Goal: Task Accomplishment & Management: Manage account settings

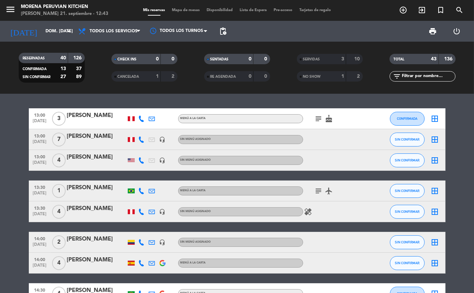
click at [403, 11] on icon "add_circle_outline" at bounding box center [403, 10] width 8 height 8
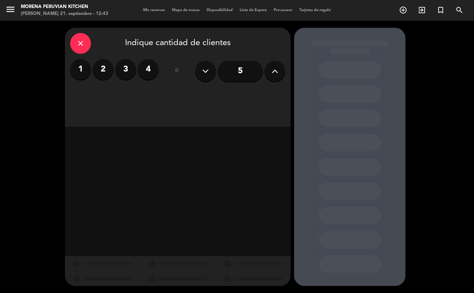
click at [281, 69] on button at bounding box center [275, 71] width 21 height 21
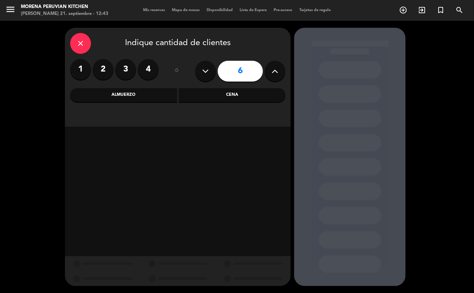
click at [129, 96] on div "Almuerzo" at bounding box center [123, 95] width 107 height 14
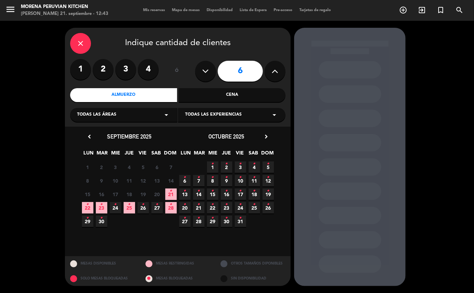
click at [172, 193] on icon "•" at bounding box center [171, 190] width 2 height 11
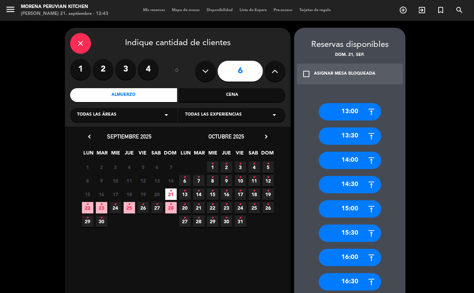
click at [351, 113] on div "13:00" at bounding box center [350, 111] width 63 height 17
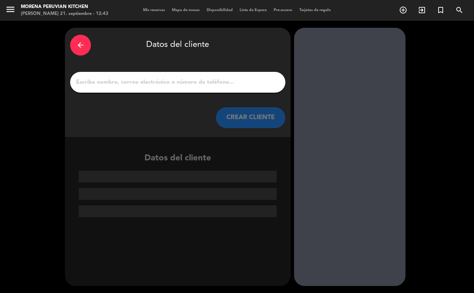
click at [158, 85] on input "1" at bounding box center [177, 82] width 205 height 10
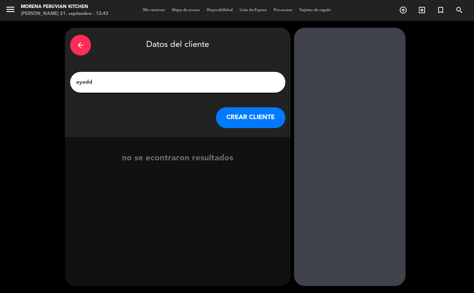
type input "ayedda"
click at [228, 117] on button "CREAR CLIENTE" at bounding box center [250, 117] width 69 height 21
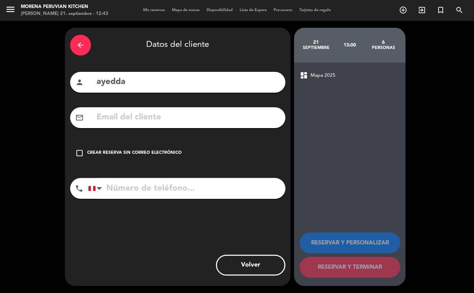
click at [164, 153] on div "Crear reserva sin correo electrónico" at bounding box center [134, 153] width 94 height 7
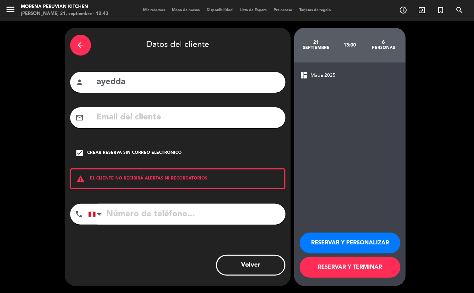
click at [356, 272] on button "RESERVAR Y TERMINAR" at bounding box center [350, 267] width 101 height 21
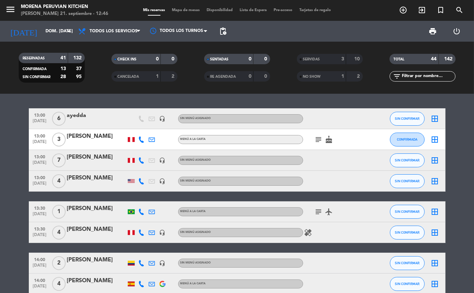
click at [328, 141] on icon "cake" at bounding box center [329, 139] width 8 height 8
click at [326, 255] on div at bounding box center [334, 263] width 63 height 20
click at [321, 142] on icon "subject" at bounding box center [319, 139] width 8 height 8
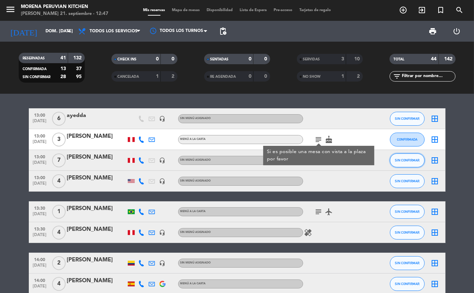
click at [406, 162] on span "SIN CONFIRMAR" at bounding box center [407, 160] width 25 height 4
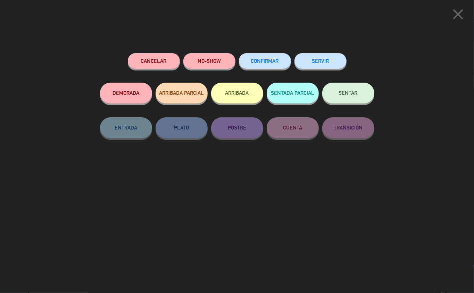
click at [245, 100] on button "ARRIBADA" at bounding box center [237, 93] width 52 height 21
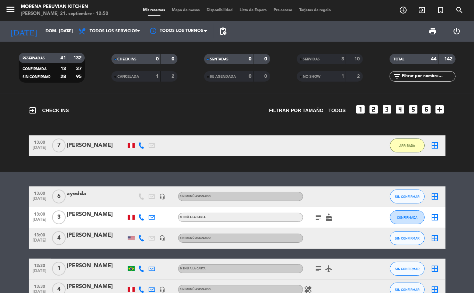
scroll to position [3, 0]
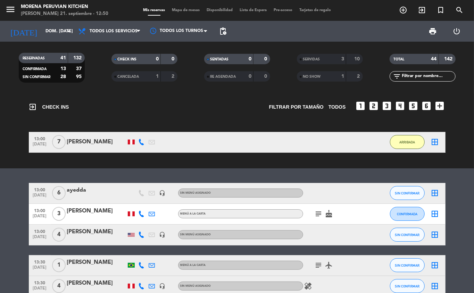
click at [317, 217] on icon "subject" at bounding box center [319, 214] width 8 height 8
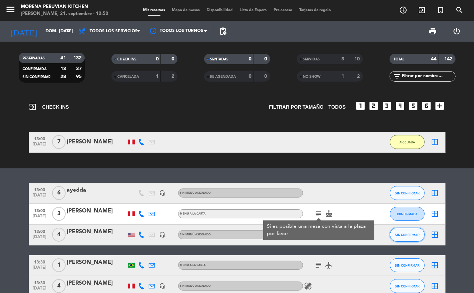
click at [408, 241] on button "SIN CONFIRMAR" at bounding box center [407, 235] width 35 height 14
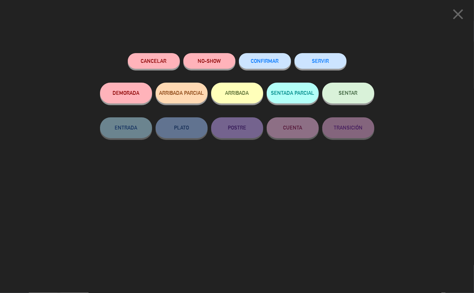
click at [457, 15] on icon "close" at bounding box center [457, 14] width 17 height 17
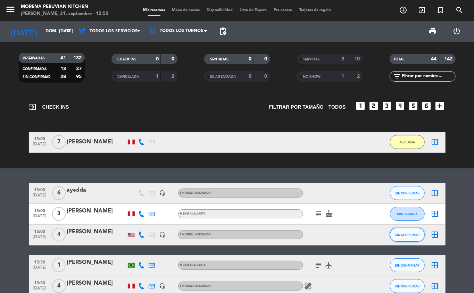
click at [406, 235] on span "SIN CONFIRMAR" at bounding box center [407, 235] width 25 height 4
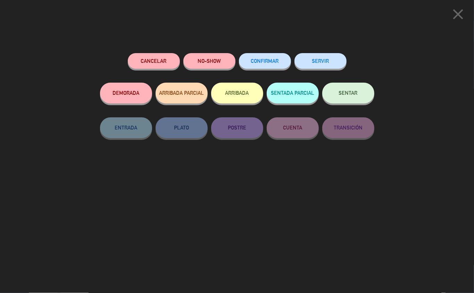
click at [326, 60] on button "SERVIR" at bounding box center [321, 61] width 52 height 16
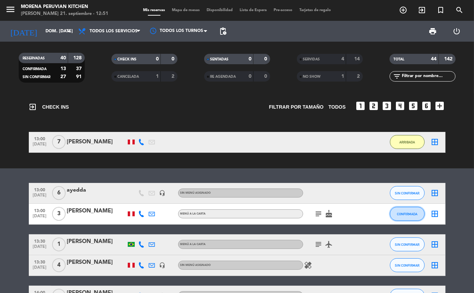
click at [410, 214] on span "CONFIRMADA" at bounding box center [407, 214] width 20 height 4
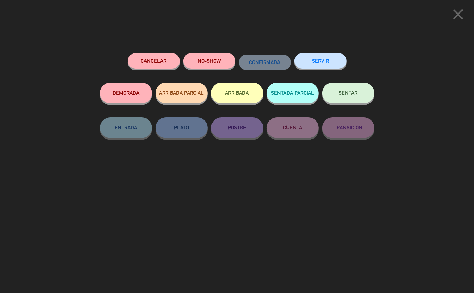
click at [230, 97] on button "ARRIBADA" at bounding box center [237, 93] width 52 height 21
